Goal: Task Accomplishment & Management: Manage account settings

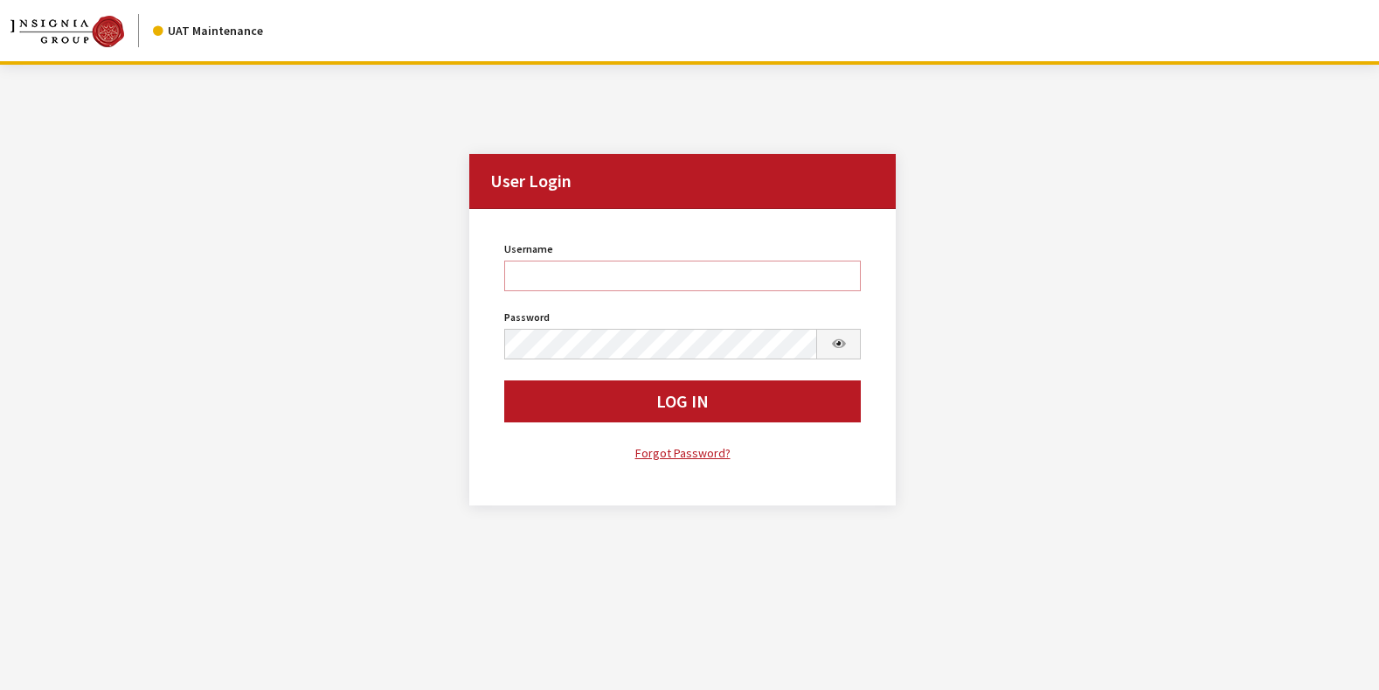
type input "rgoodwin"
click at [198, 176] on div "User Login User Login Username rgoodwin Username is required. Password Password…" at bounding box center [682, 295] width 1344 height 461
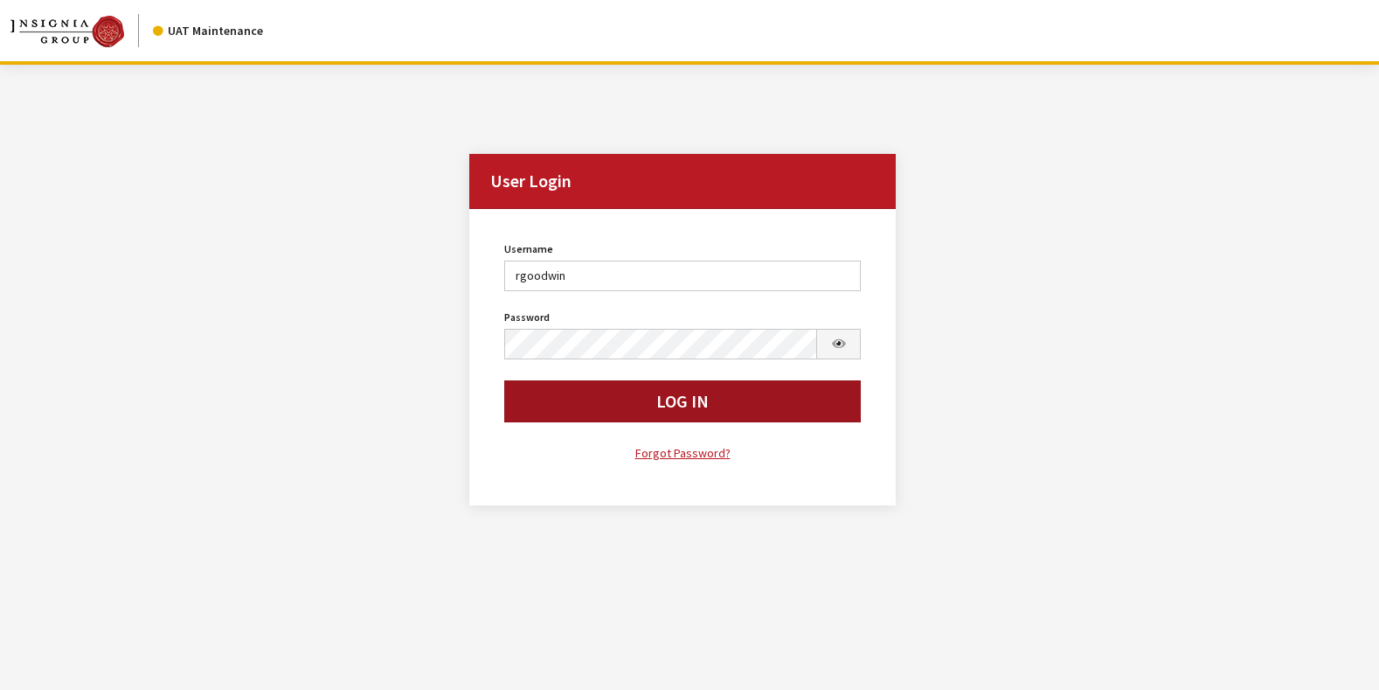
click at [559, 410] on button "Log In" at bounding box center [682, 401] width 357 height 42
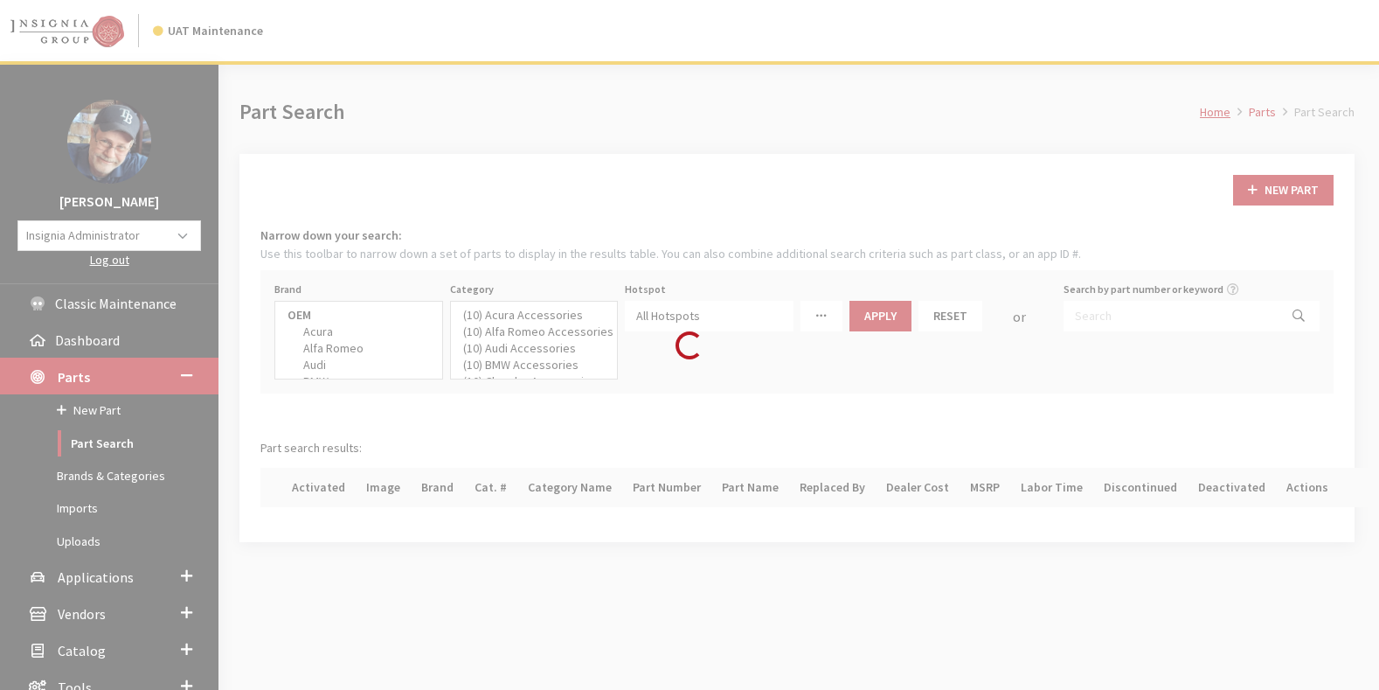
select select
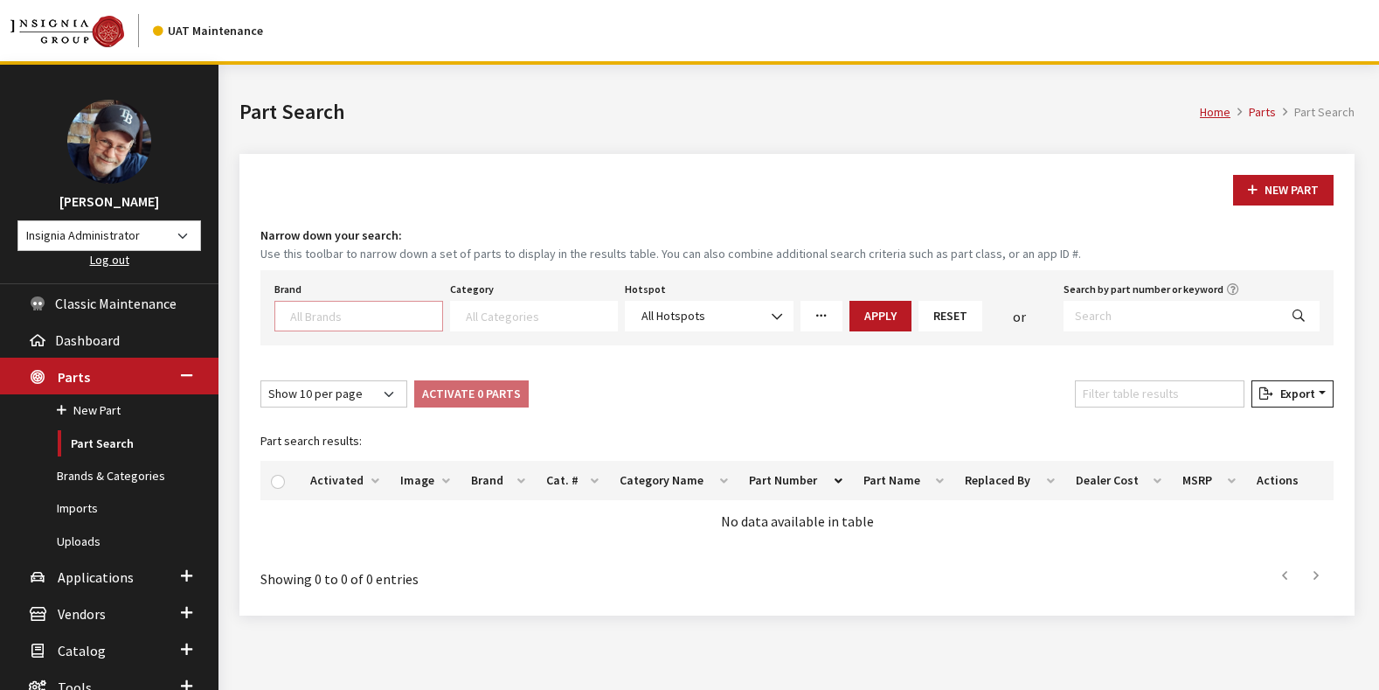
click at [329, 308] on textarea "Search" at bounding box center [366, 316] width 152 height 16
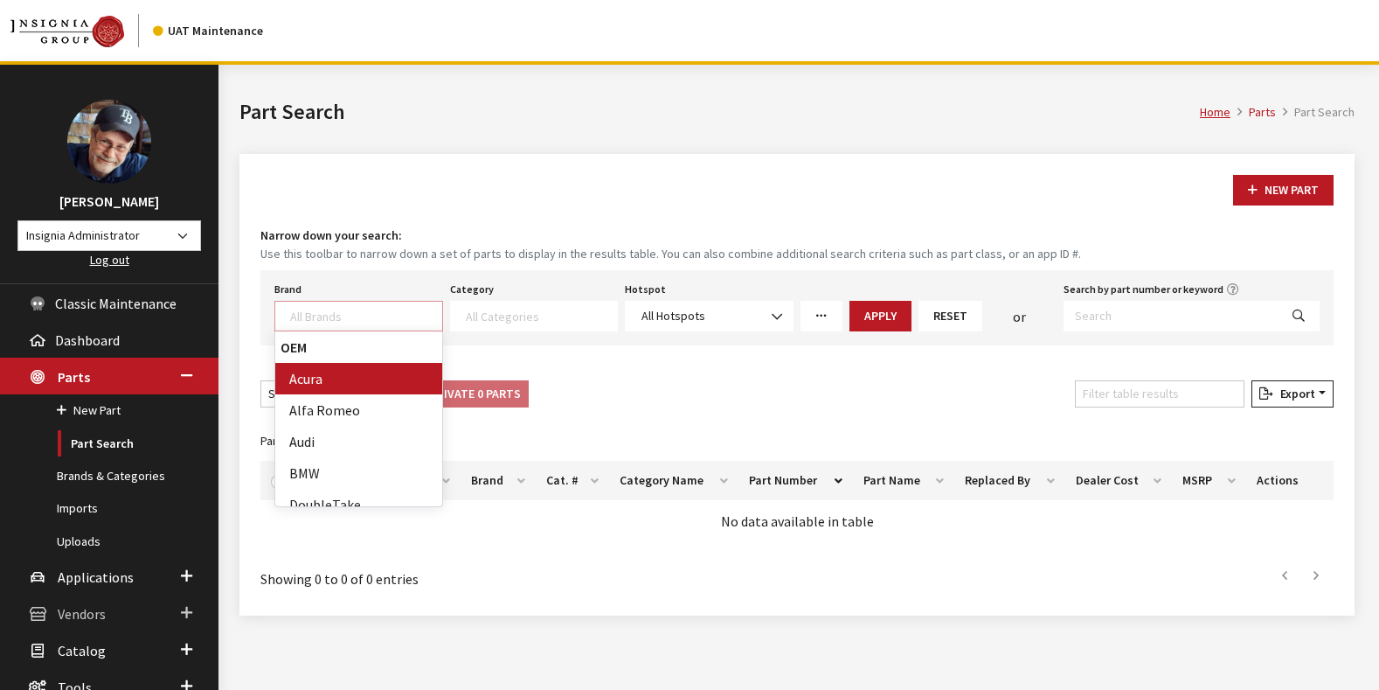
scroll to position [1, 0]
click at [75, 613] on span "Vendors" at bounding box center [82, 613] width 48 height 17
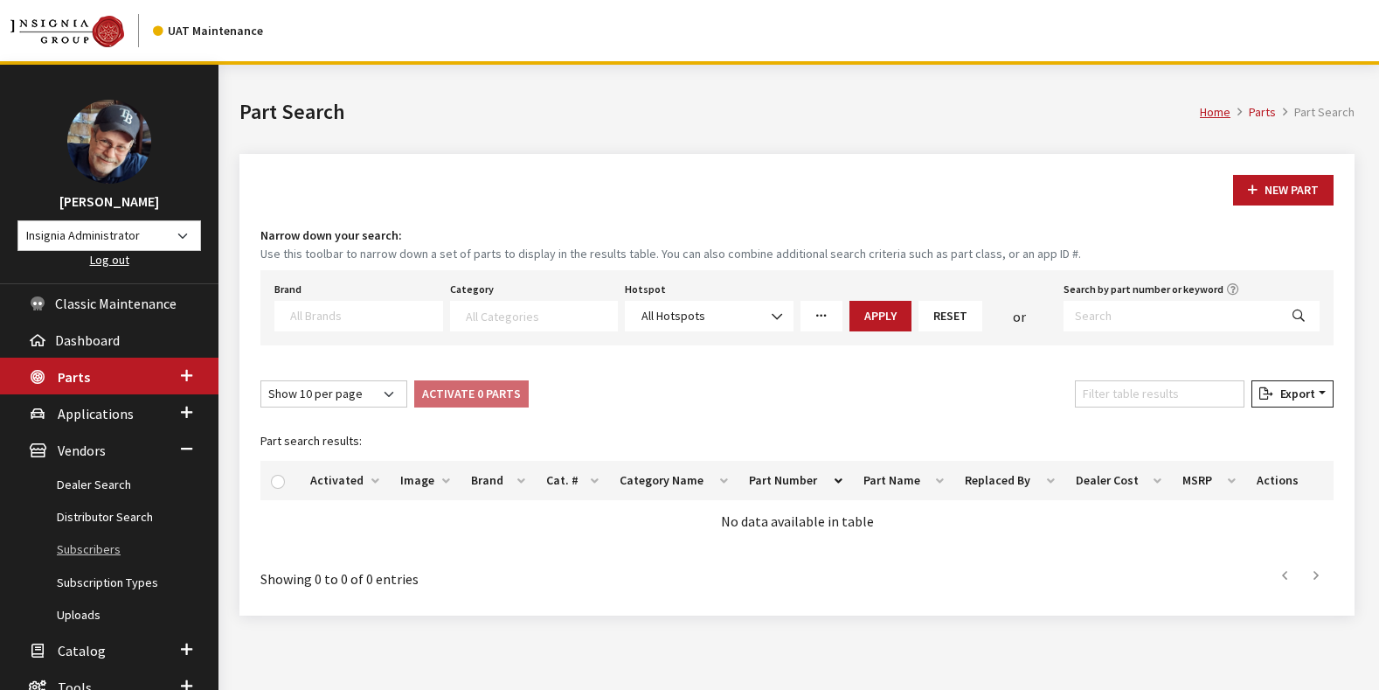
click at [84, 551] on link "Subscribers" at bounding box center [109, 549] width 218 height 32
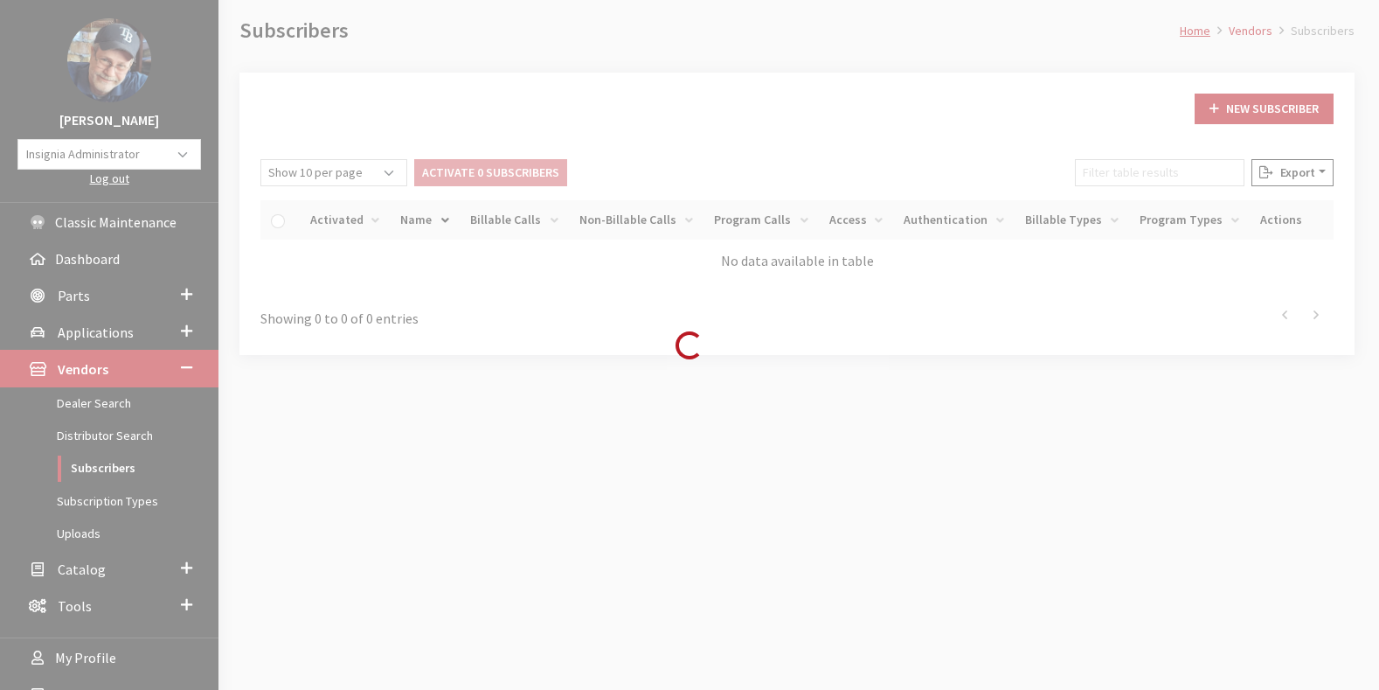
scroll to position [118, 0]
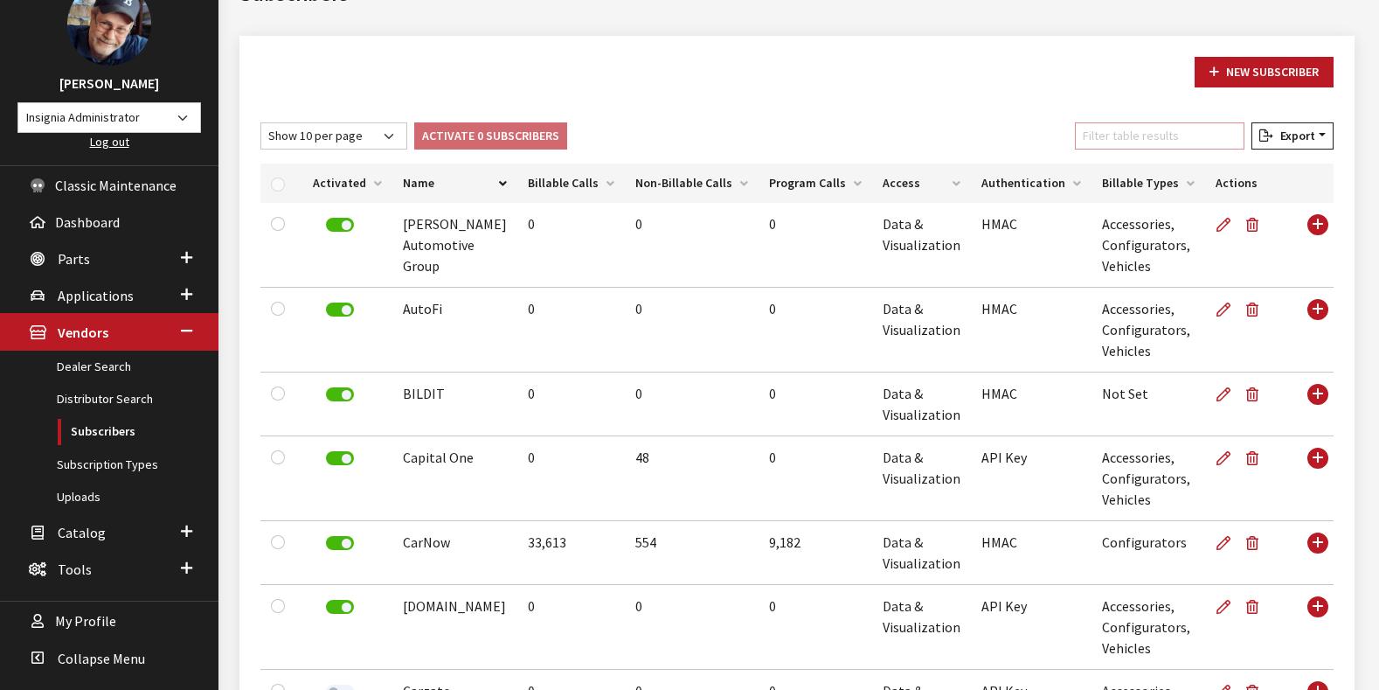
click at [1127, 138] on input "Filter table results" at bounding box center [1160, 135] width 170 height 27
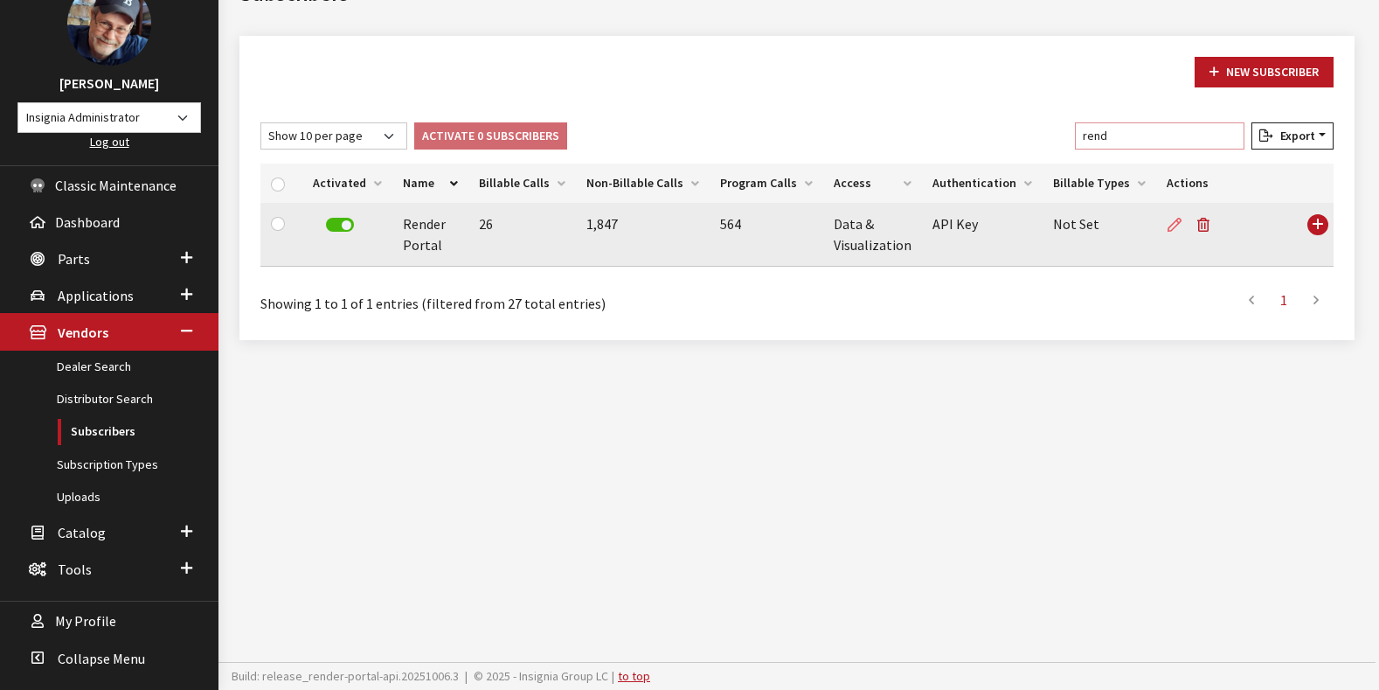
type input "rend"
click at [1168, 223] on icon at bounding box center [1175, 225] width 14 height 14
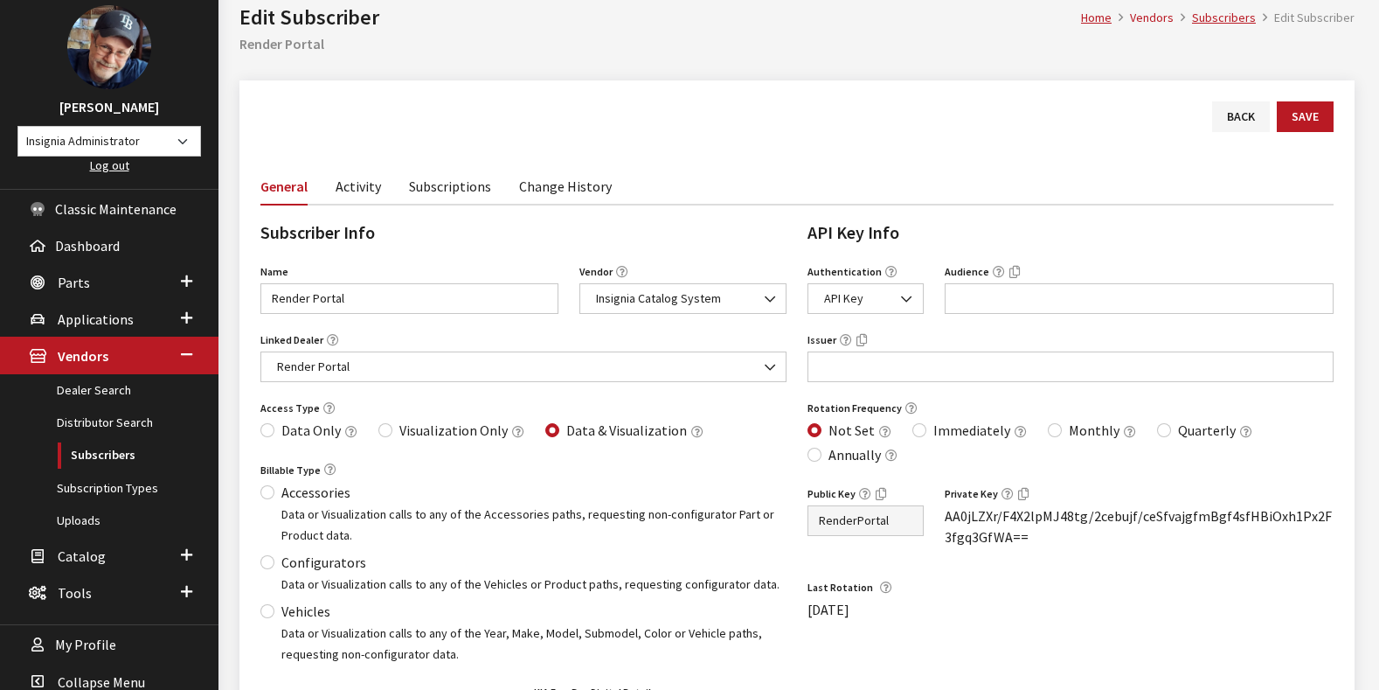
scroll to position [144, 0]
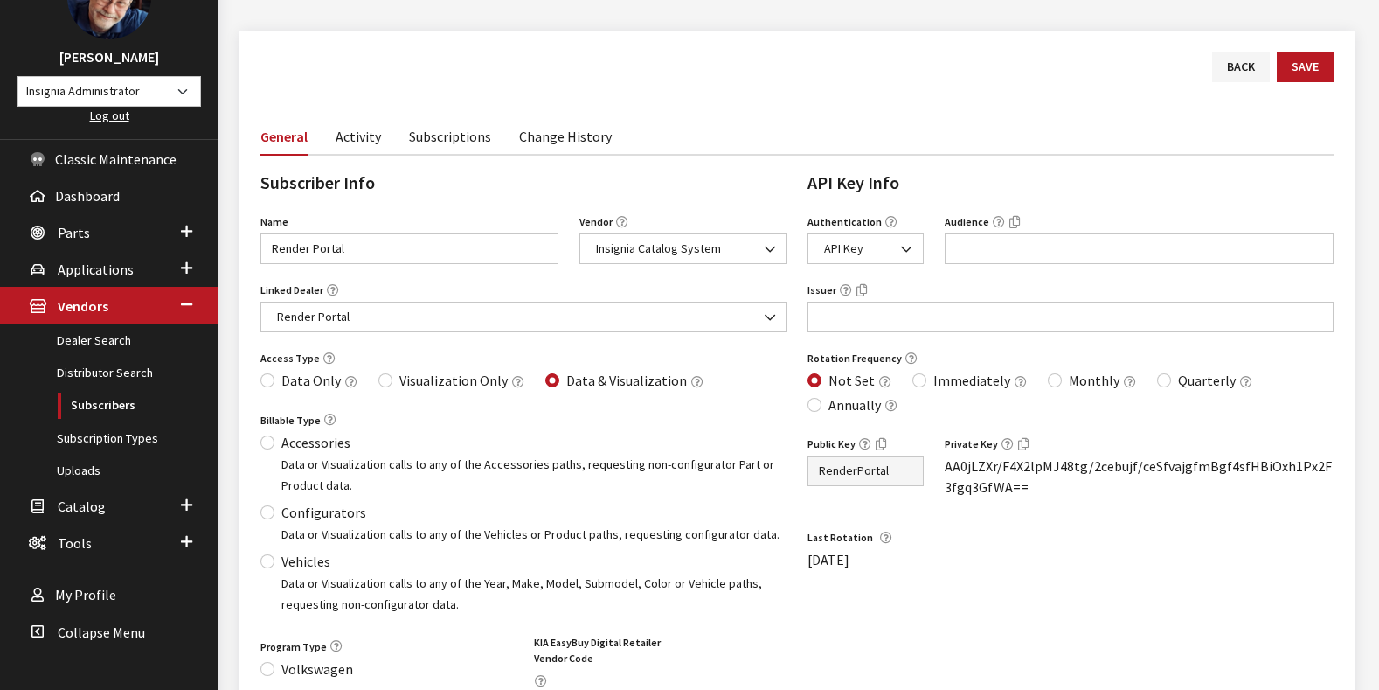
click at [357, 137] on link "Activity" at bounding box center [358, 135] width 45 height 37
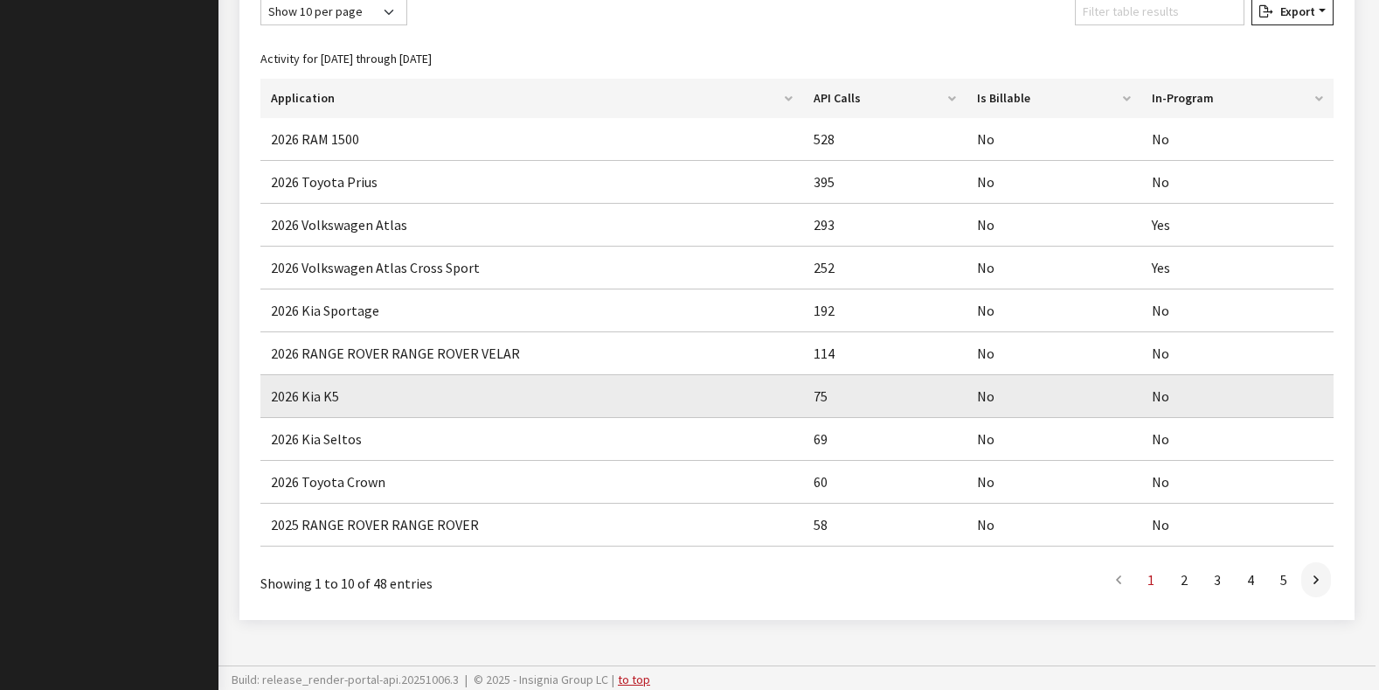
scroll to position [840, 0]
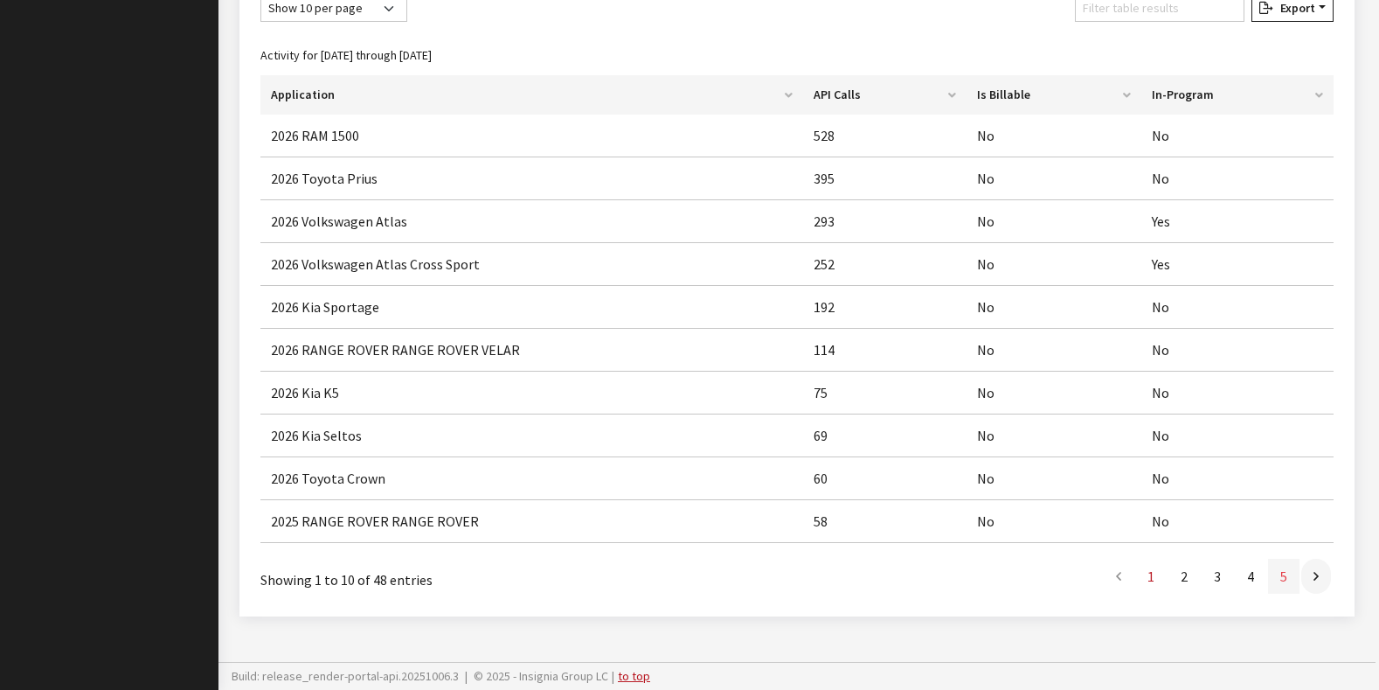
click at [1284, 577] on link "5" at bounding box center [1283, 575] width 31 height 35
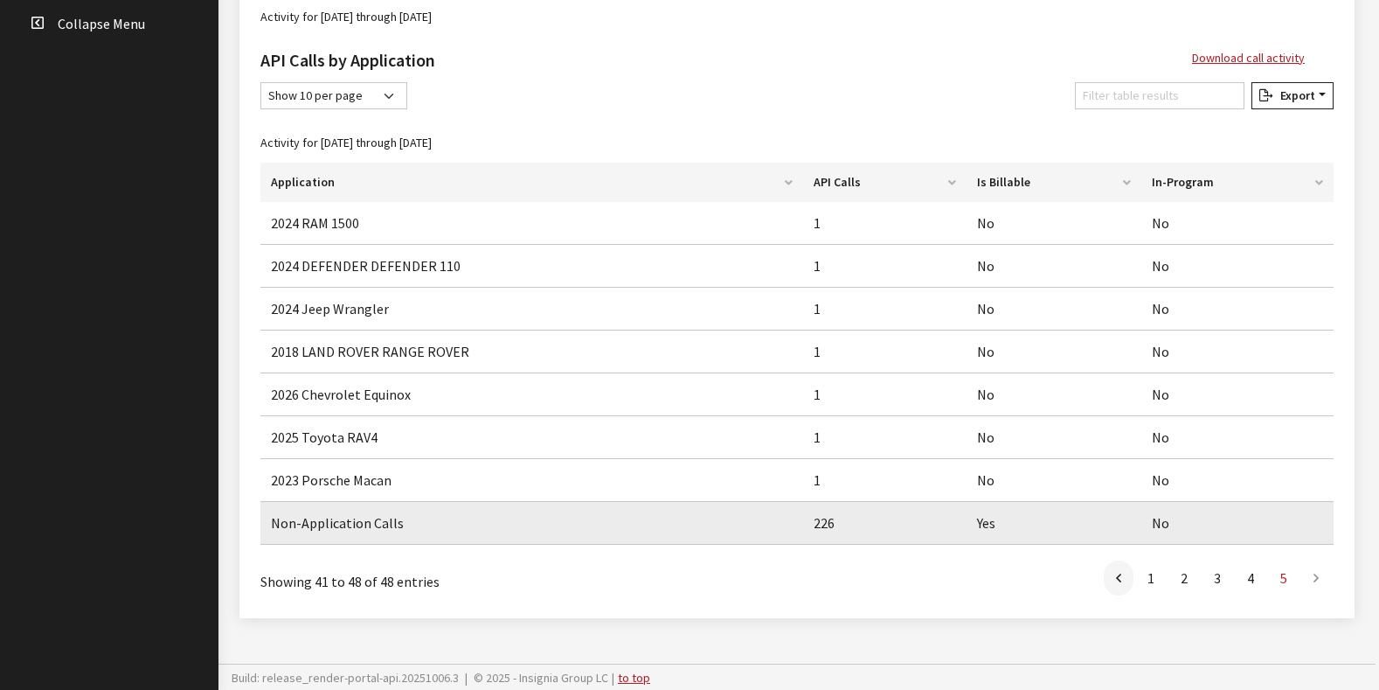
click at [648, 530] on td "Non-Application Calls" at bounding box center [531, 523] width 543 height 43
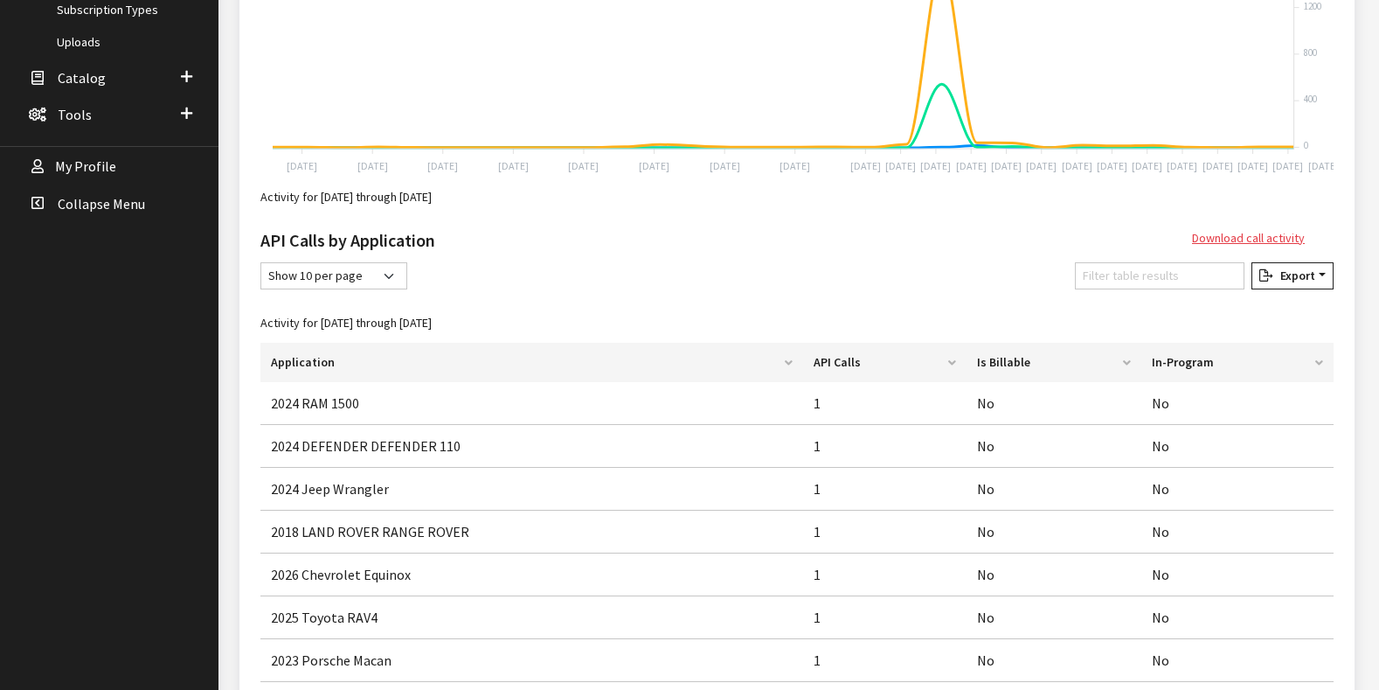
scroll to position [573, 0]
click at [1217, 237] on button "Download call activity" at bounding box center [1248, 237] width 114 height 31
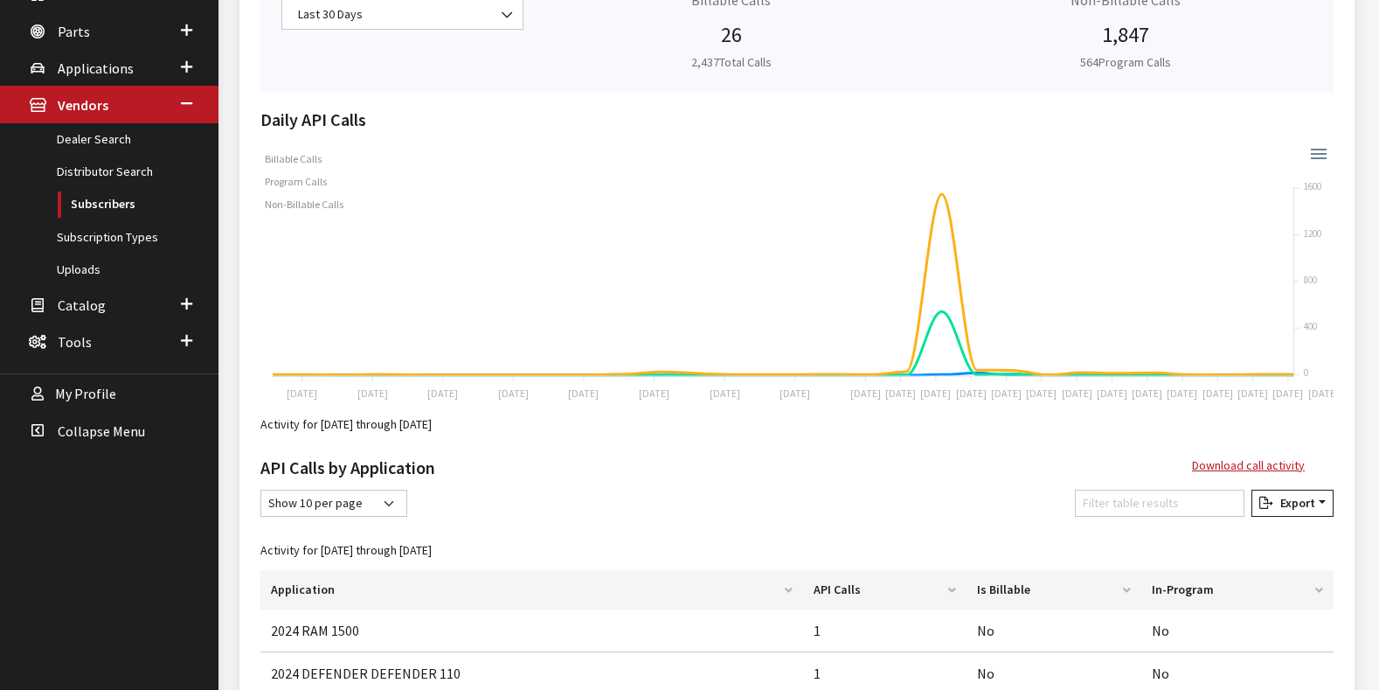
scroll to position [0, 0]
